Goal: Submit feedback/report problem

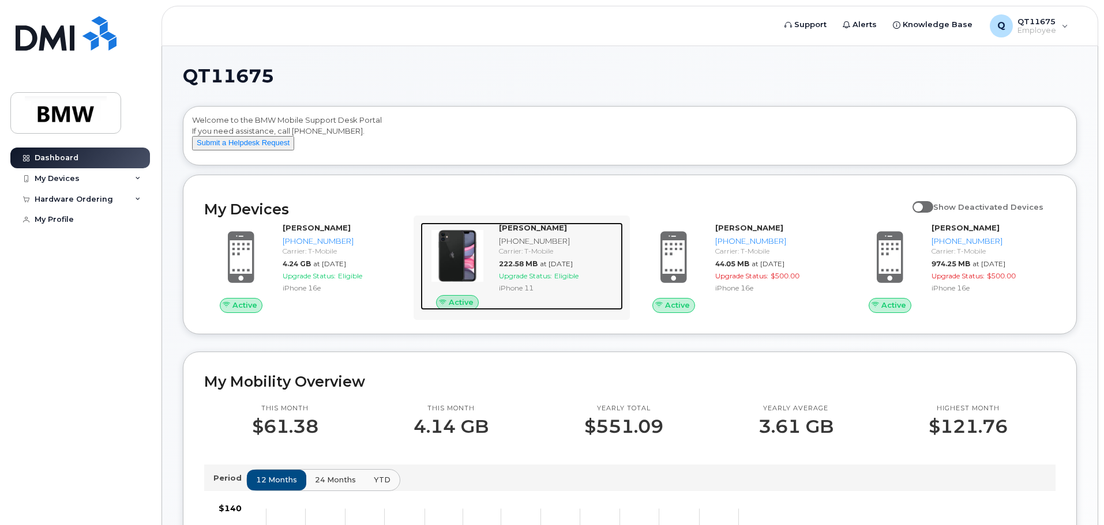
click at [546, 256] on div "Carrier: T-Mobile" at bounding box center [558, 251] width 119 height 10
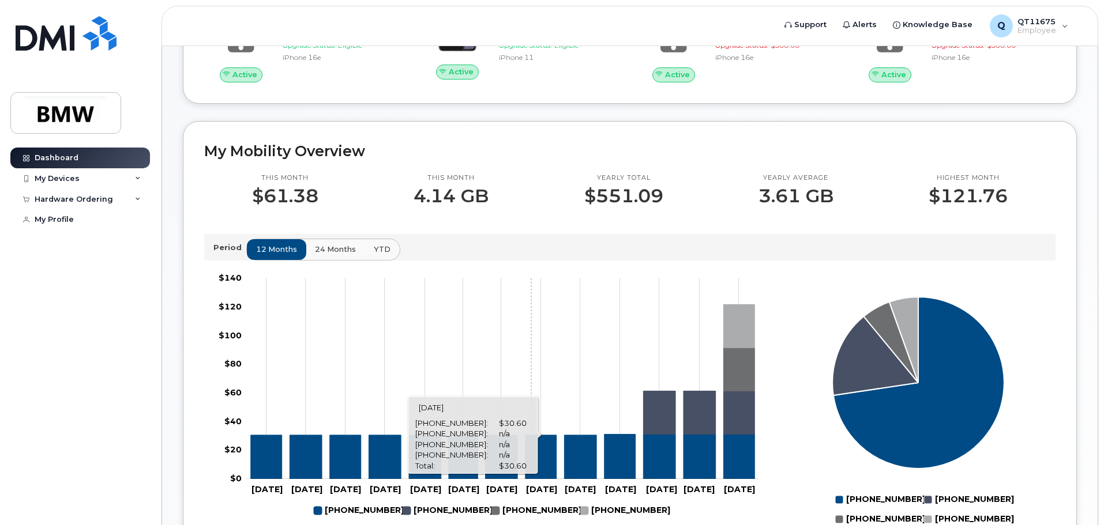
scroll to position [58, 0]
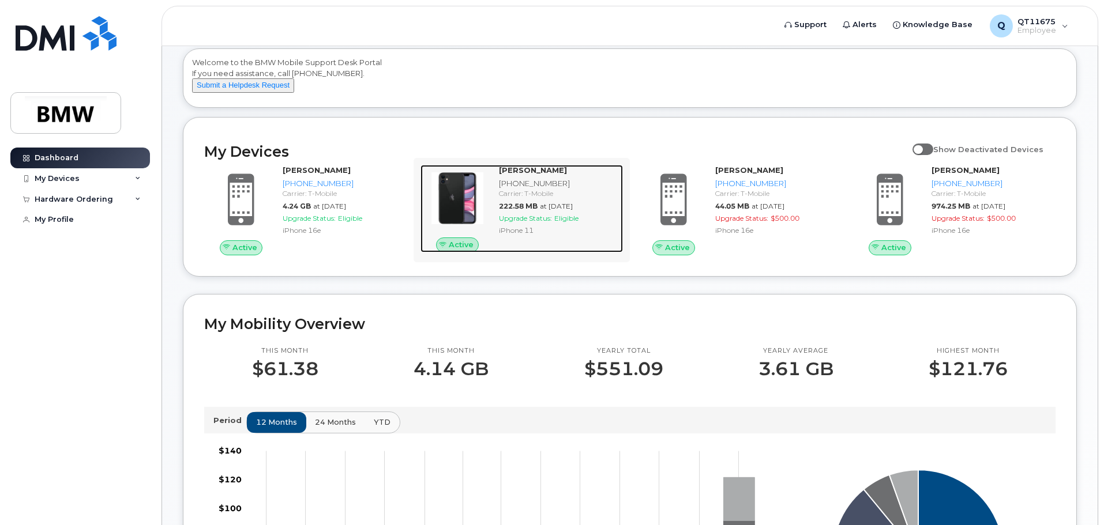
click at [519, 189] on div "[PHONE_NUMBER]" at bounding box center [558, 183] width 119 height 11
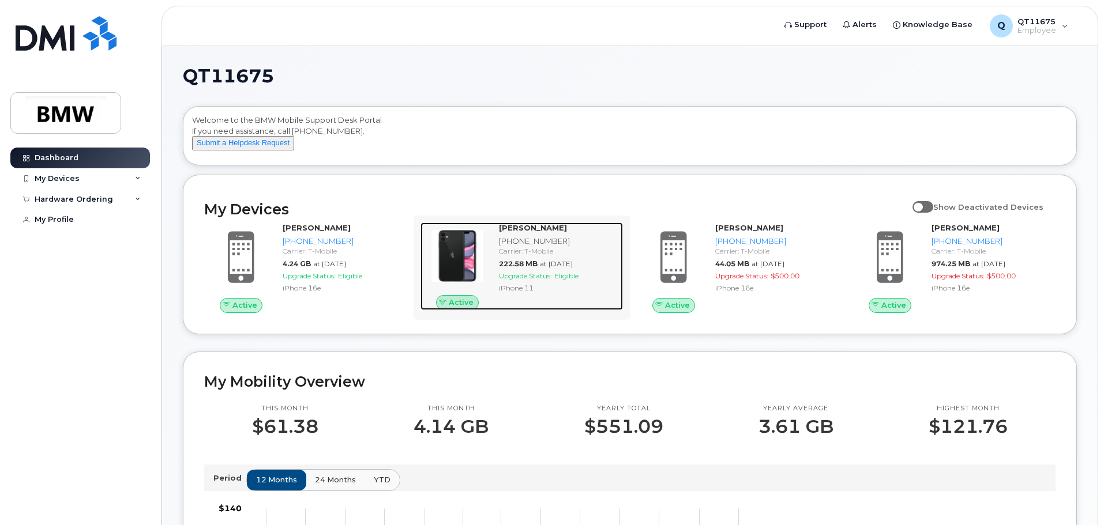
click at [537, 247] on div "[PHONE_NUMBER]" at bounding box center [558, 241] width 119 height 11
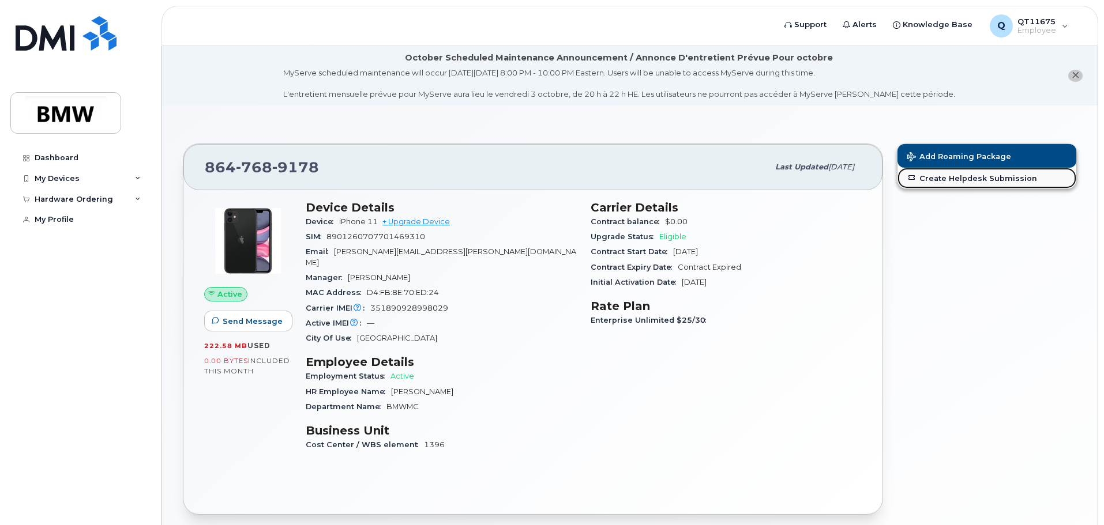
click at [1006, 180] on link "Create Helpdesk Submission" at bounding box center [986, 178] width 179 height 21
